Goal: Task Accomplishment & Management: Use online tool/utility

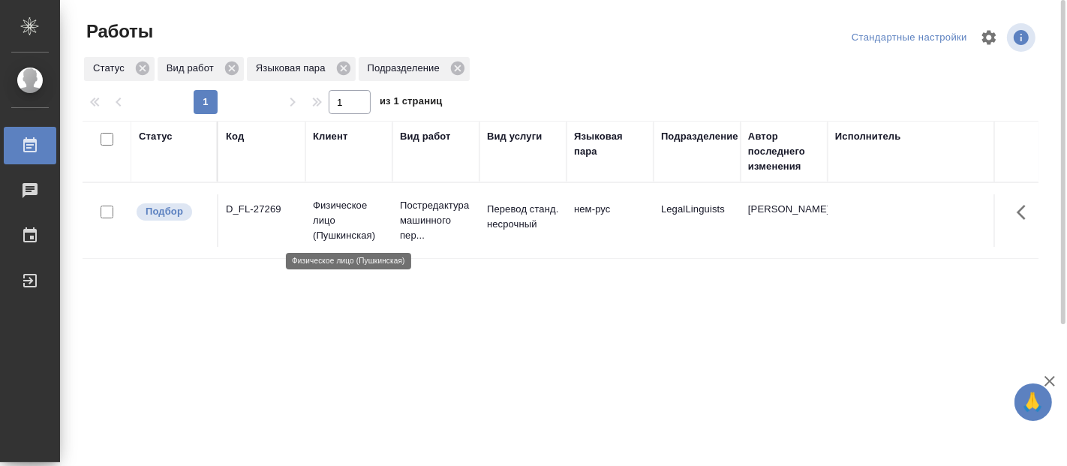
click at [357, 215] on p "Физическое лицо (Пушкинская)" at bounding box center [349, 220] width 72 height 45
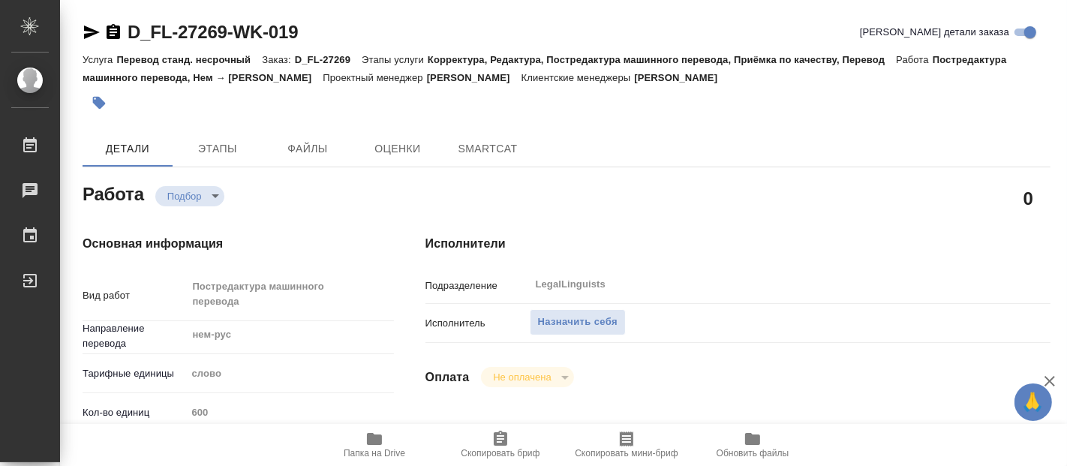
type textarea "x"
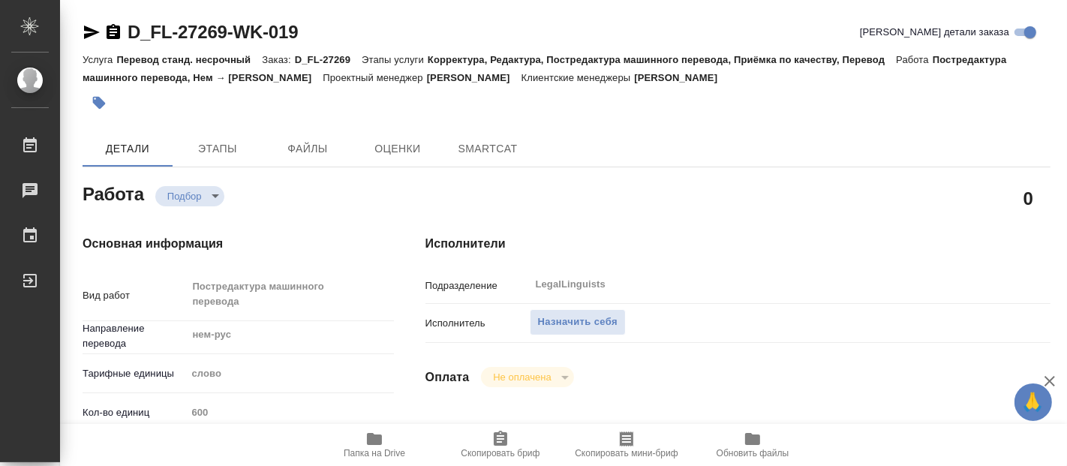
type textarea "x"
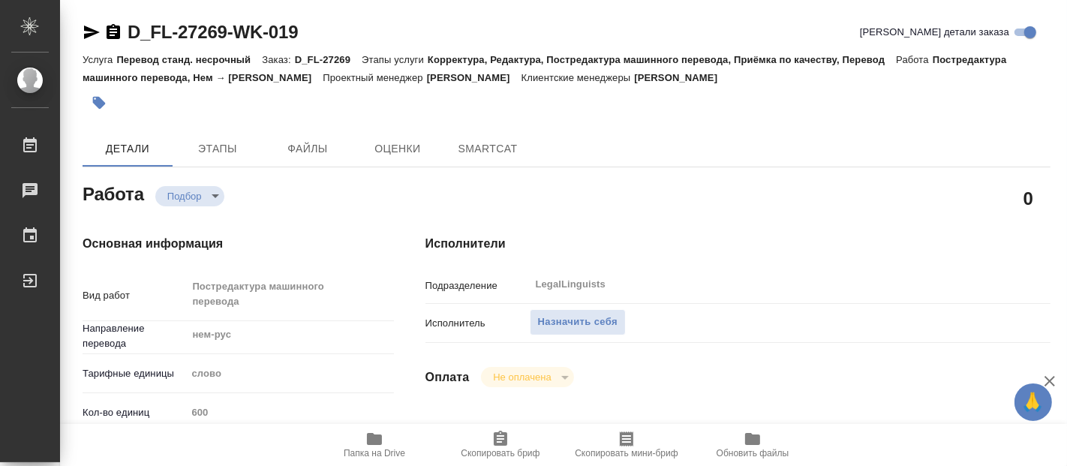
type textarea "x"
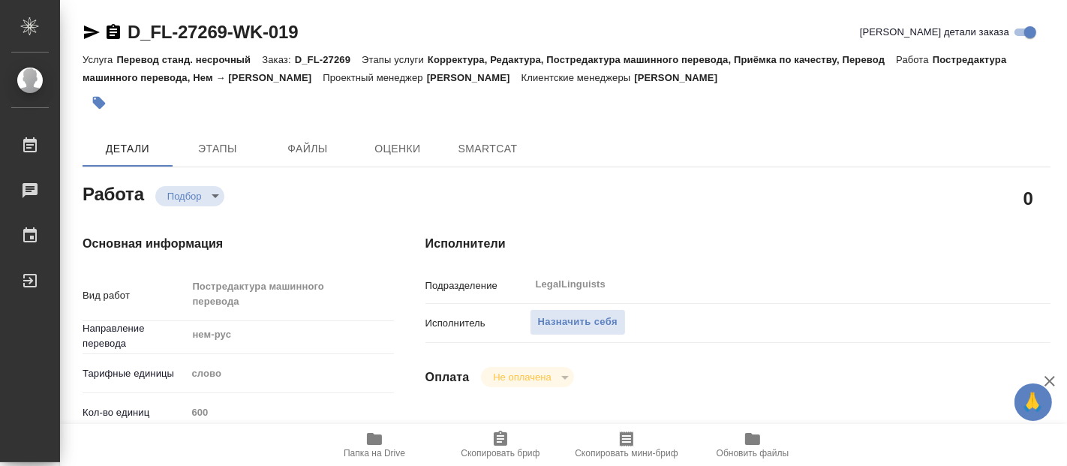
type textarea "x"
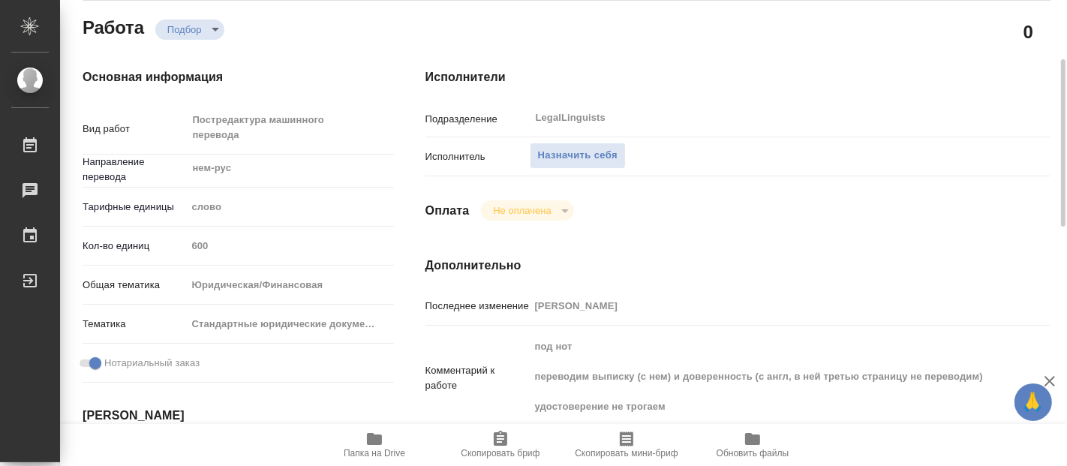
type textarea "x"
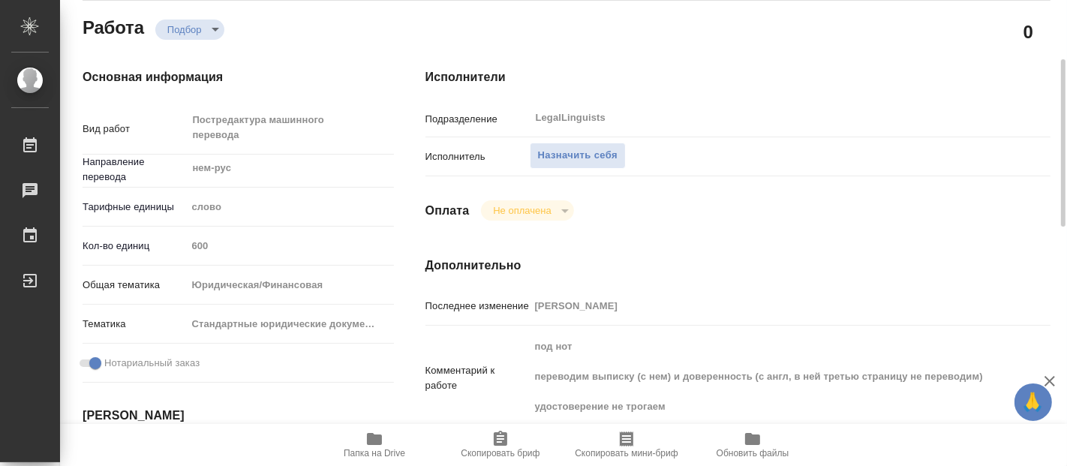
scroll to position [250, 0]
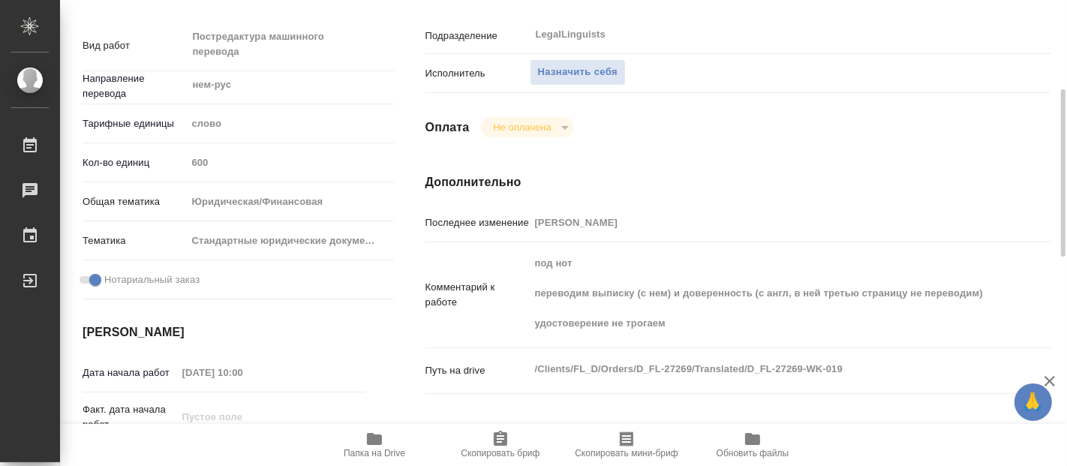
type textarea "x"
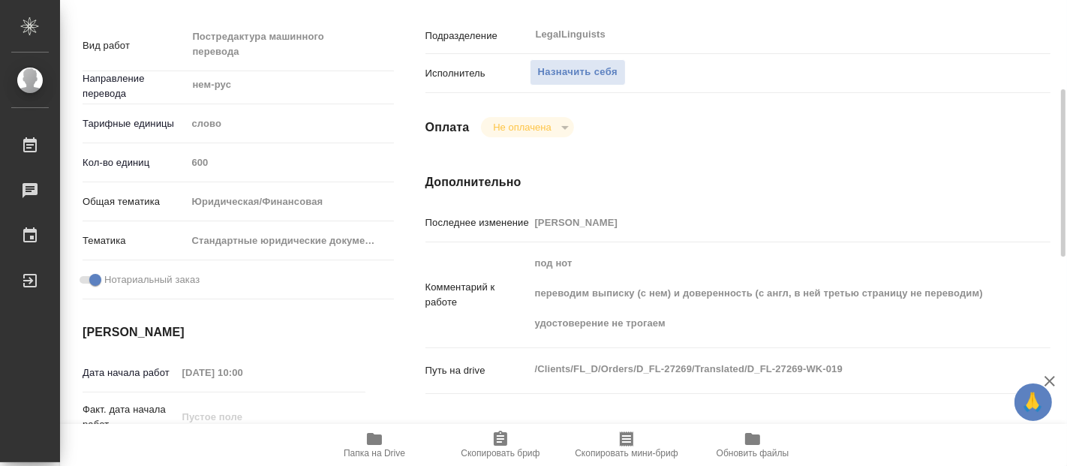
type textarea "x"
